Goal: Task Accomplishment & Management: Manage account settings

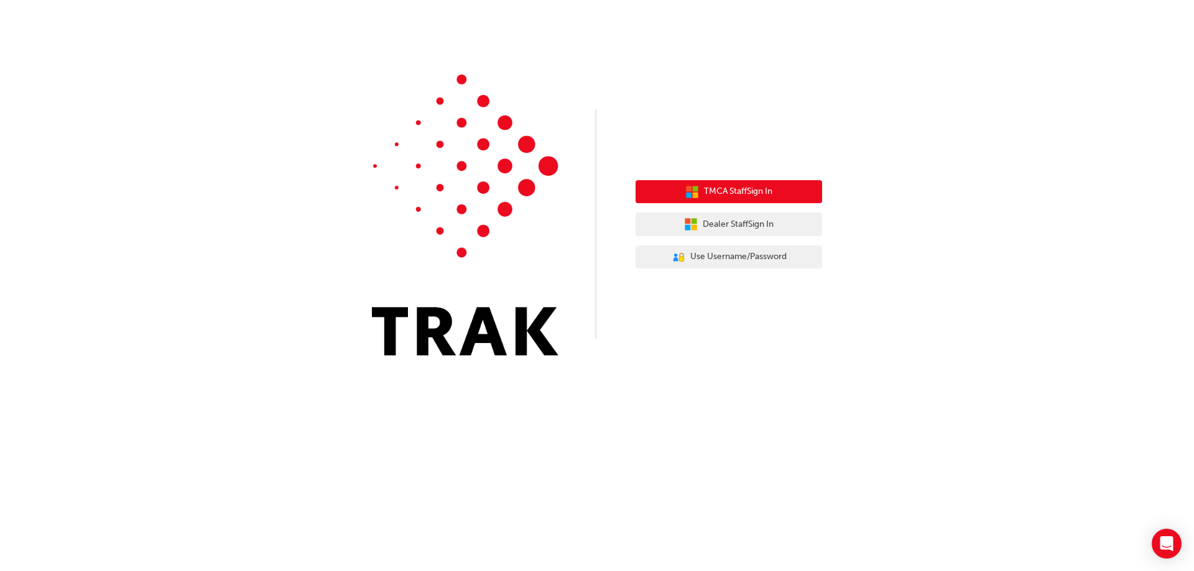
click at [651, 187] on button "TMCA Staff Sign In" at bounding box center [728, 192] width 186 height 24
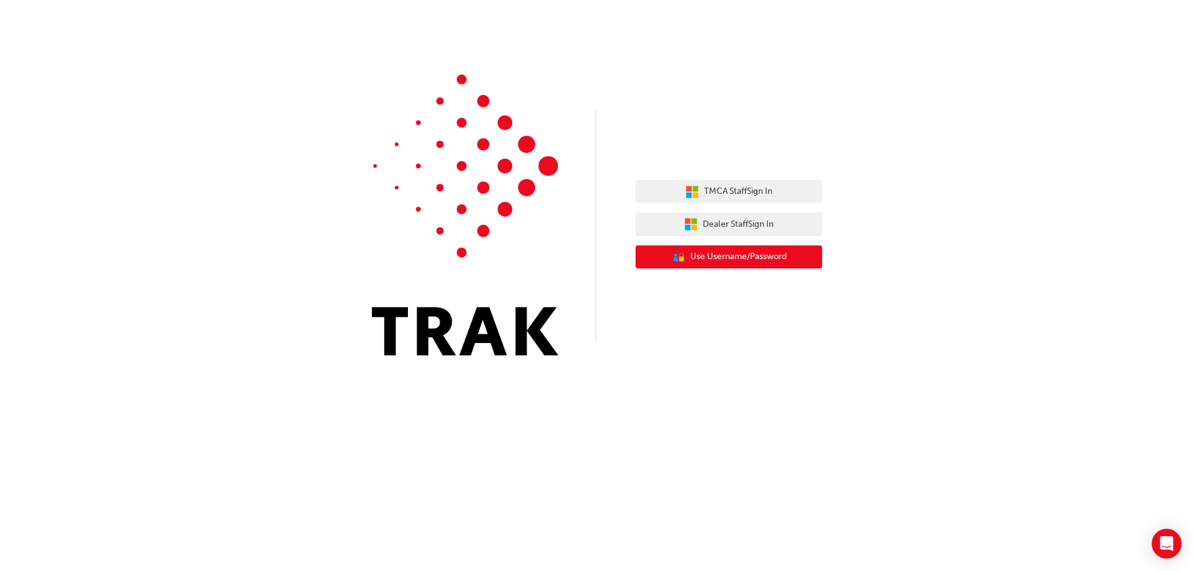
click at [742, 257] on span "Use Username/Password" at bounding box center [738, 257] width 96 height 14
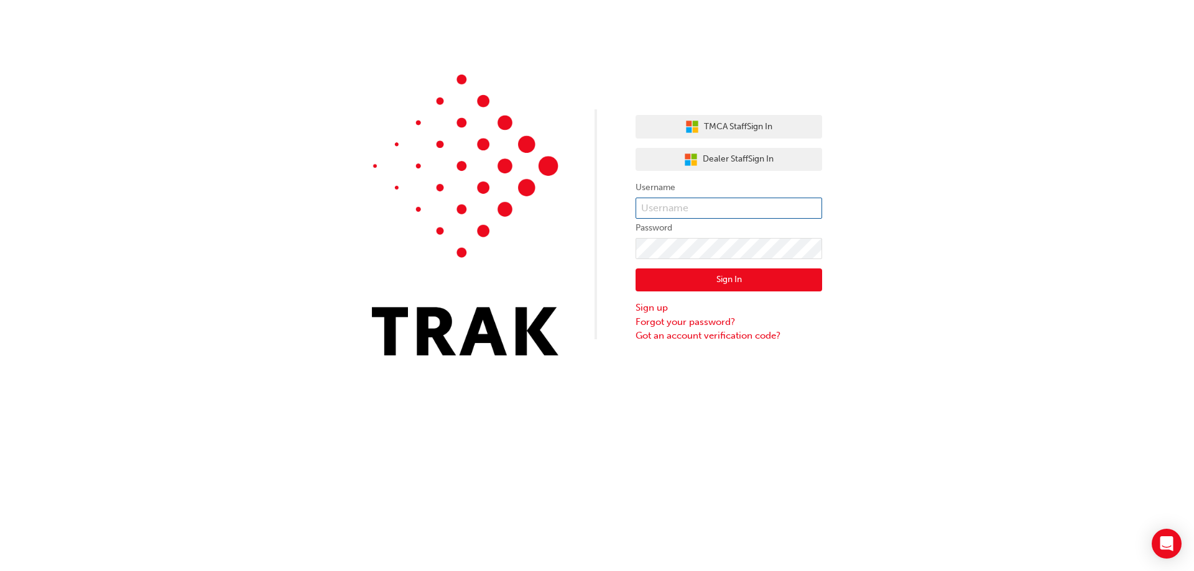
click at [655, 210] on input "text" at bounding box center [728, 208] width 186 height 21
type input "[PERSON_NAME].frampton2"
